Goal: Information Seeking & Learning: Learn about a topic

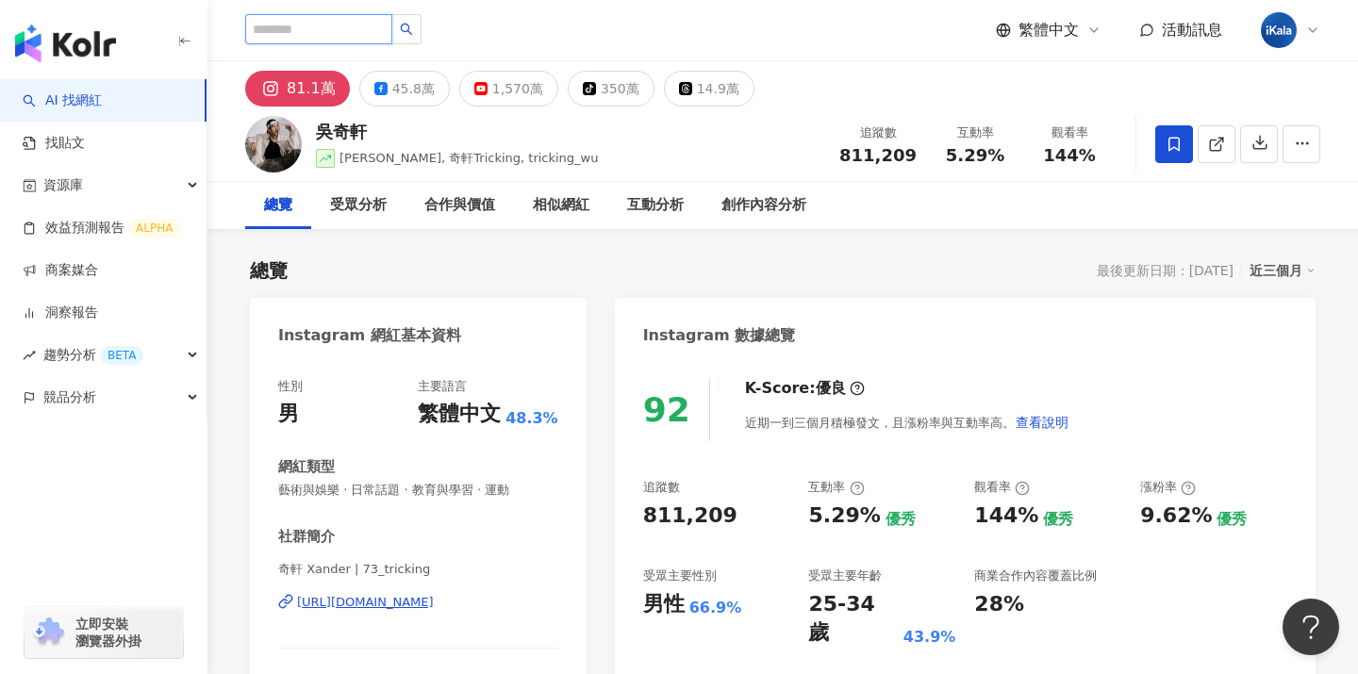
click at [339, 35] on input "search" at bounding box center [318, 29] width 147 height 30
paste input "***"
type input "***"
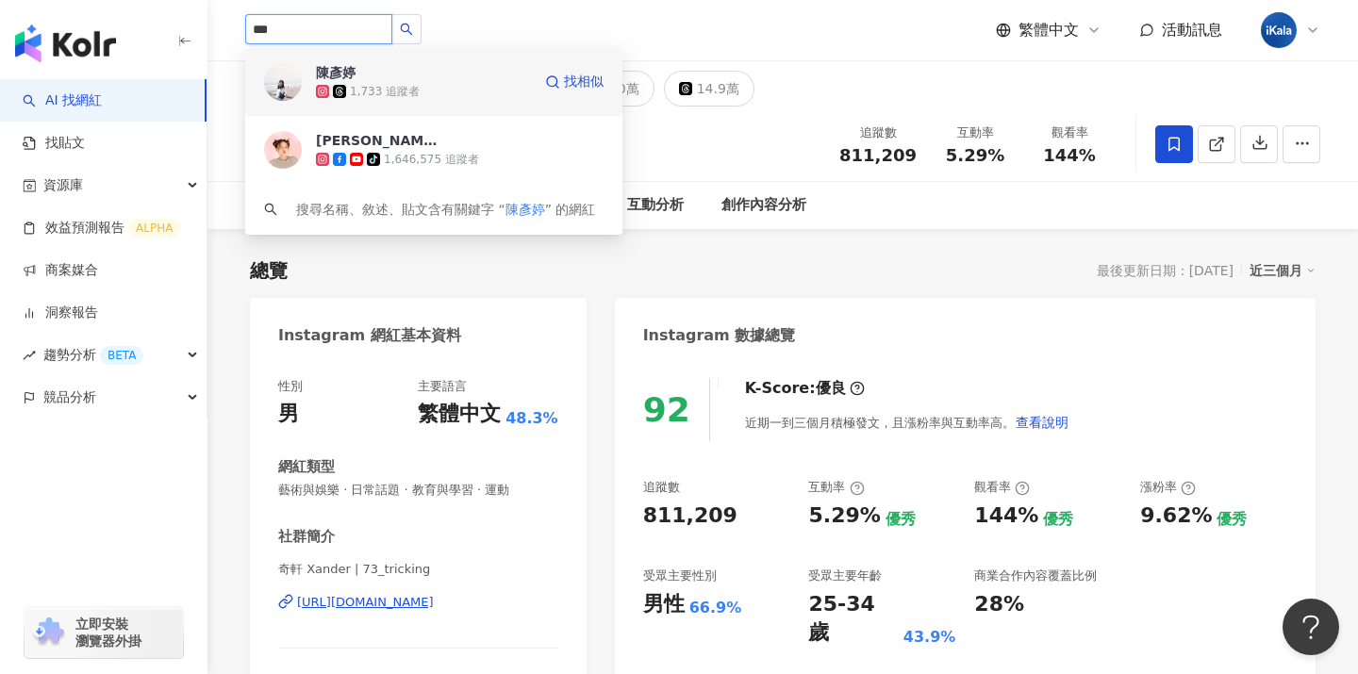
click at [390, 82] on div "1,733 追蹤者" at bounding box center [423, 91] width 215 height 19
